Goal: Navigation & Orientation: Find specific page/section

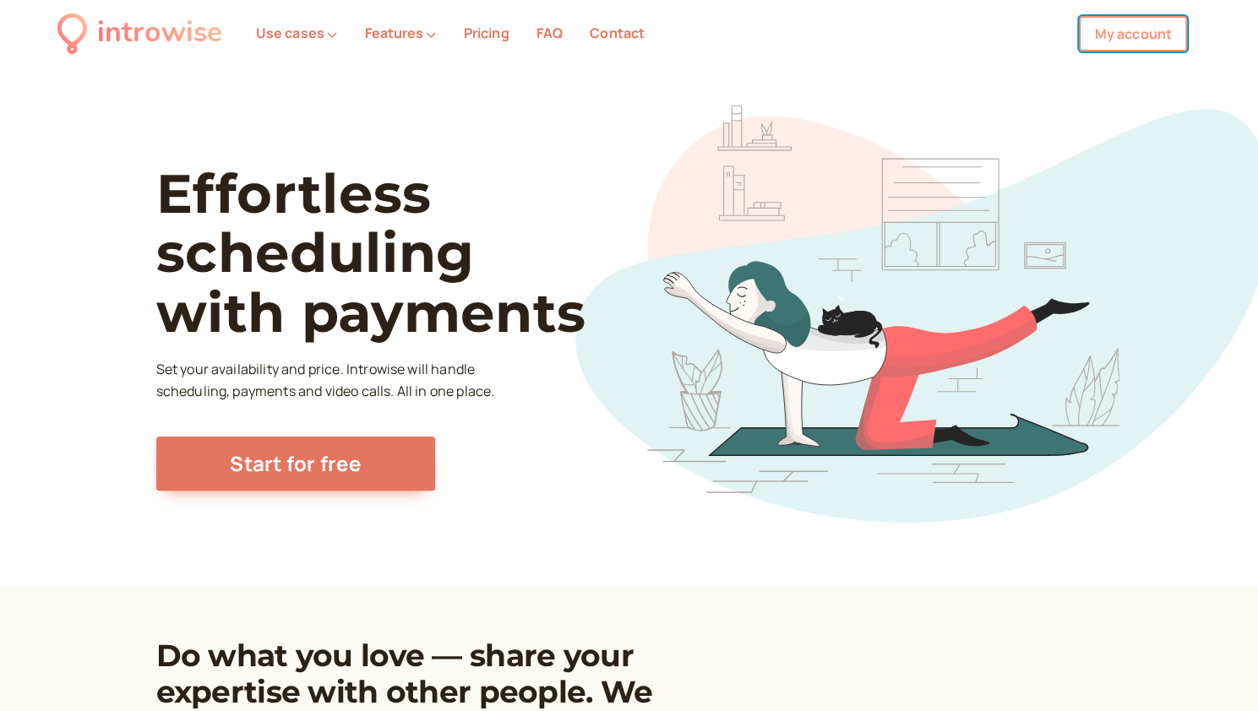
click at [1155, 31] on link "My account" at bounding box center [1133, 33] width 108 height 35
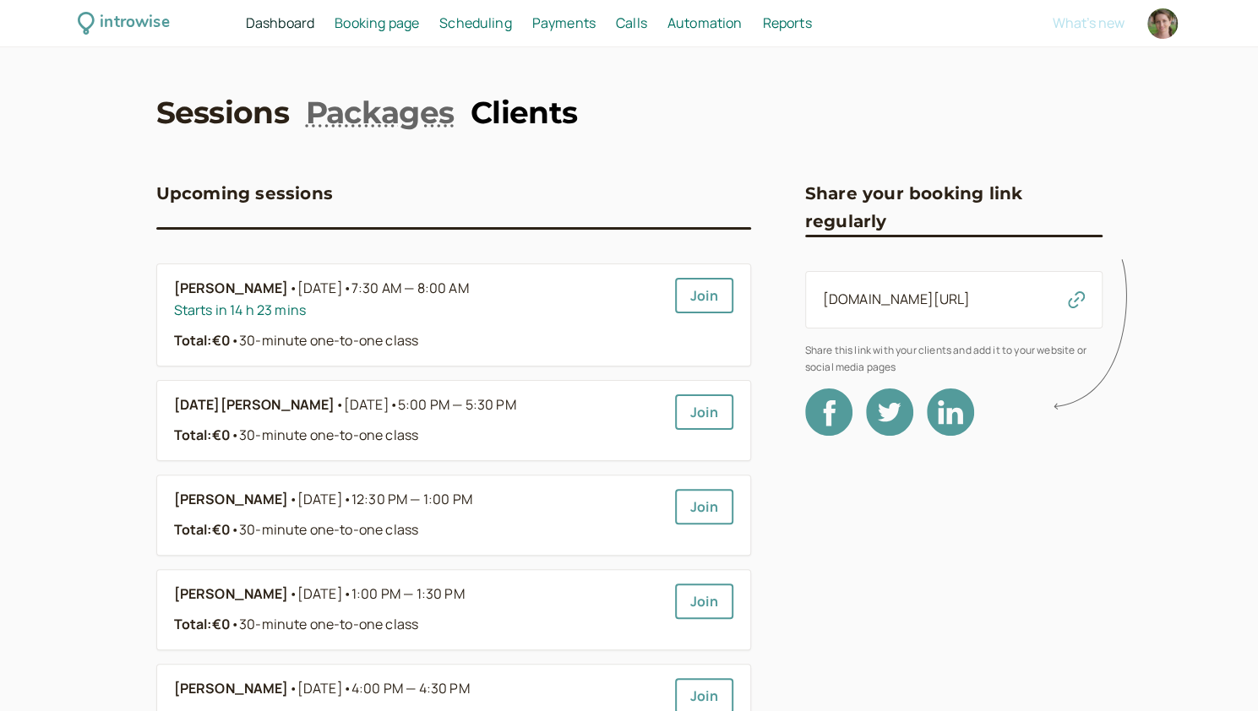
click at [544, 109] on link "Clients" at bounding box center [524, 112] width 106 height 42
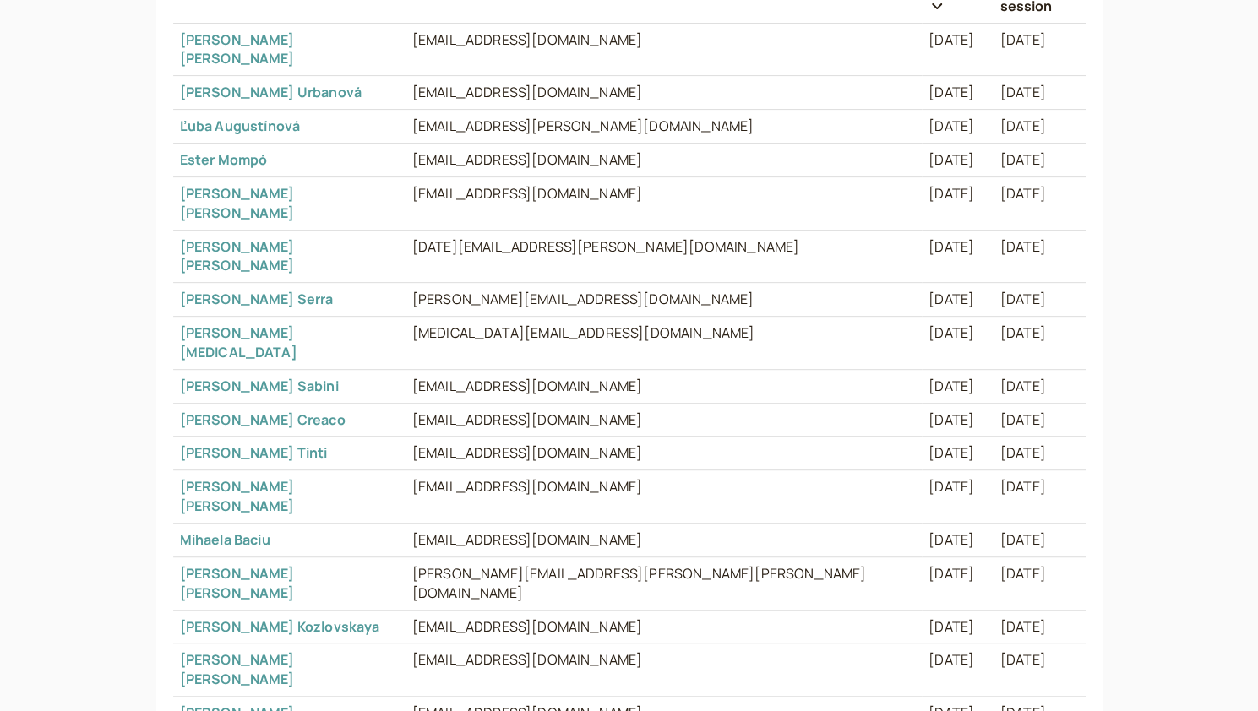
scroll to position [534, 0]
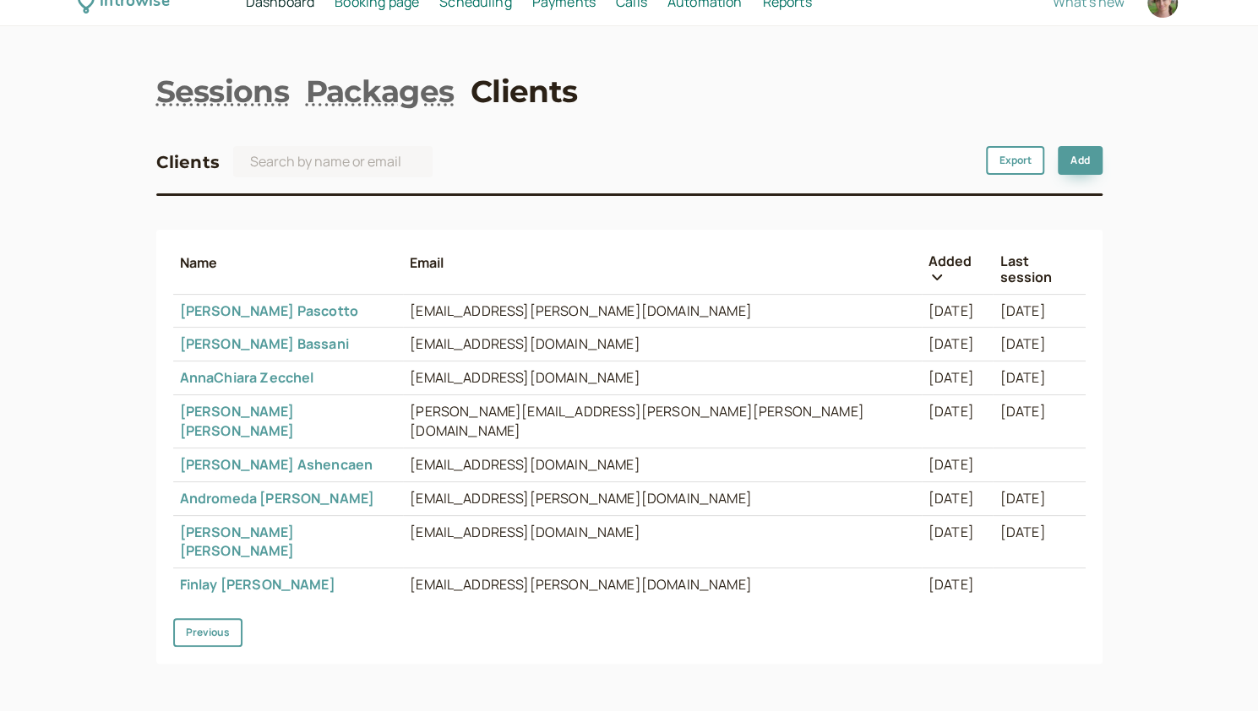
scroll to position [0, 0]
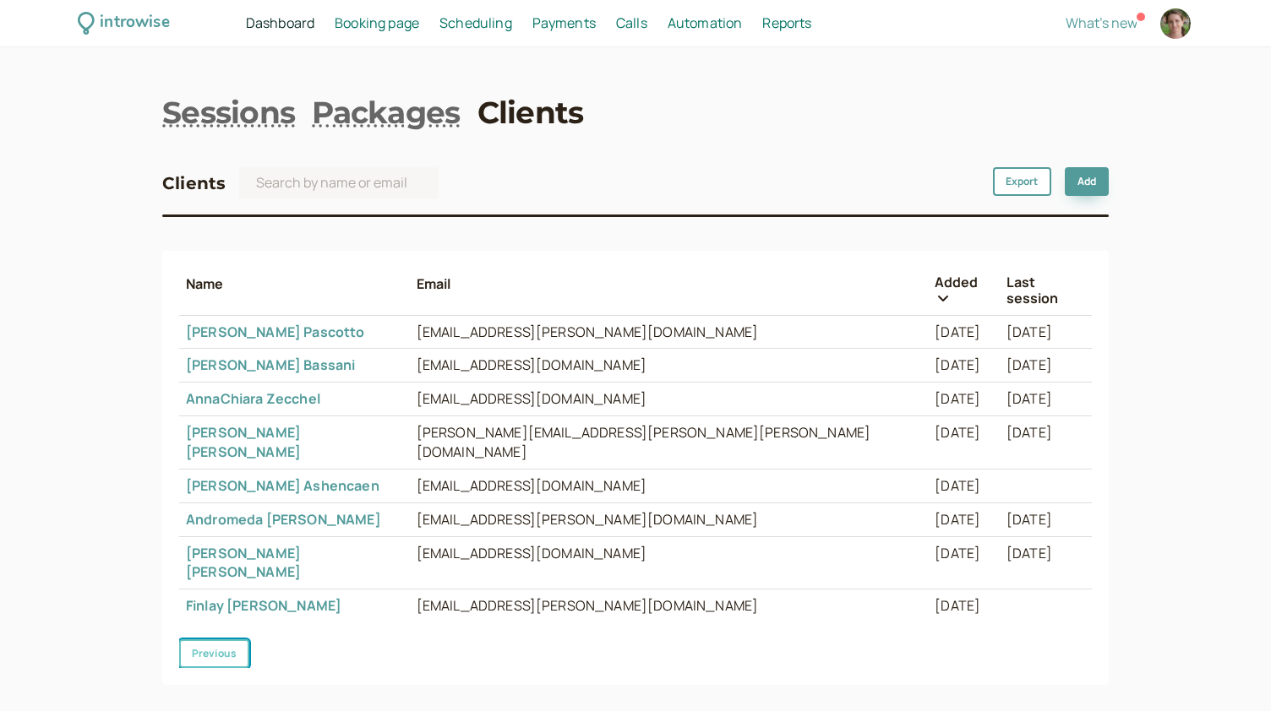
click at [228, 639] on button "Previous" at bounding box center [214, 653] width 70 height 29
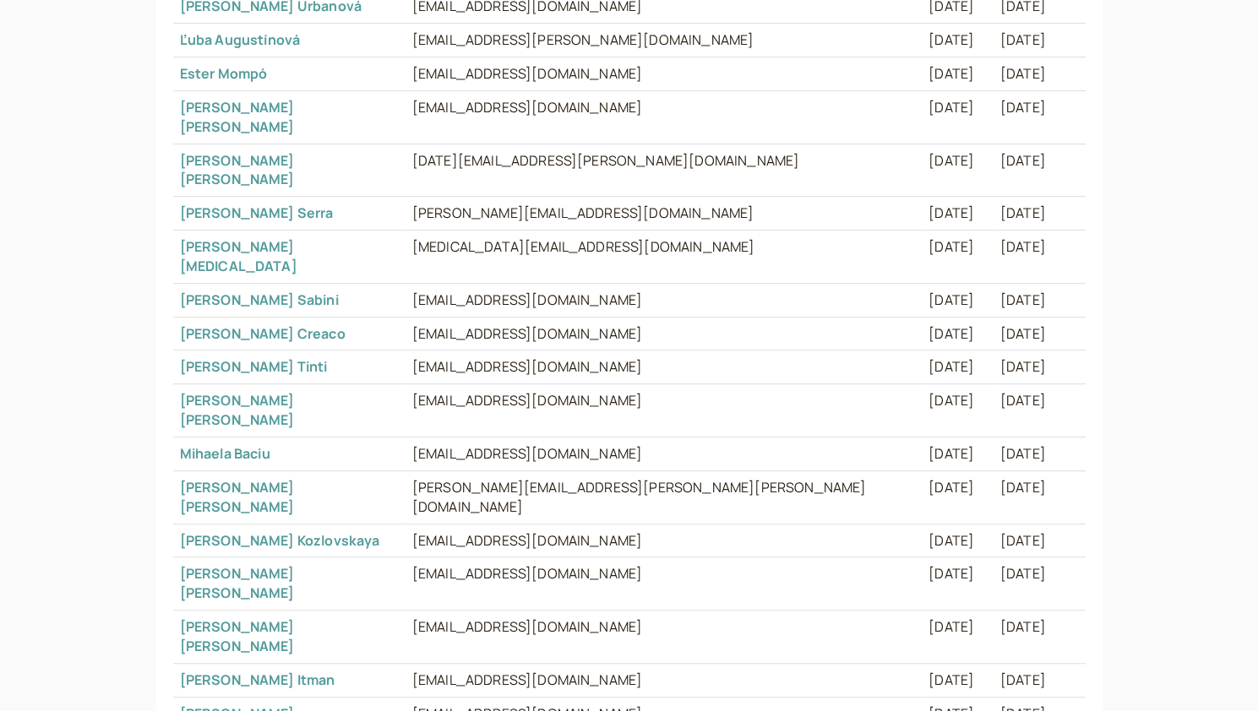
scroll to position [534, 0]
